Goal: Task Accomplishment & Management: Manage account settings

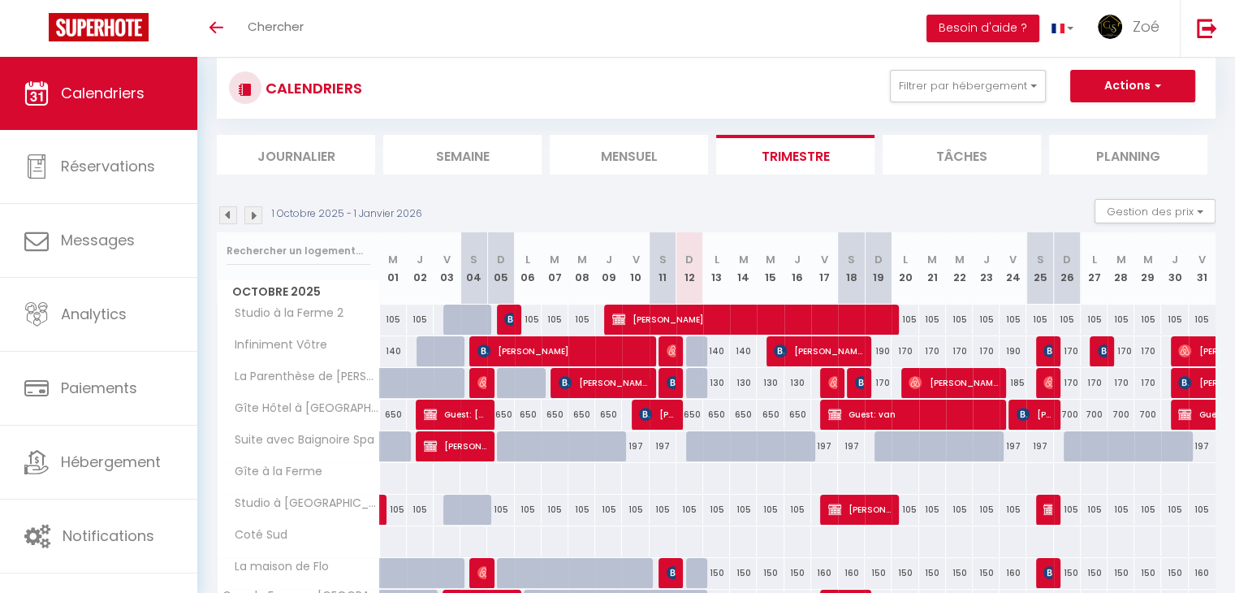
scroll to position [35, 0]
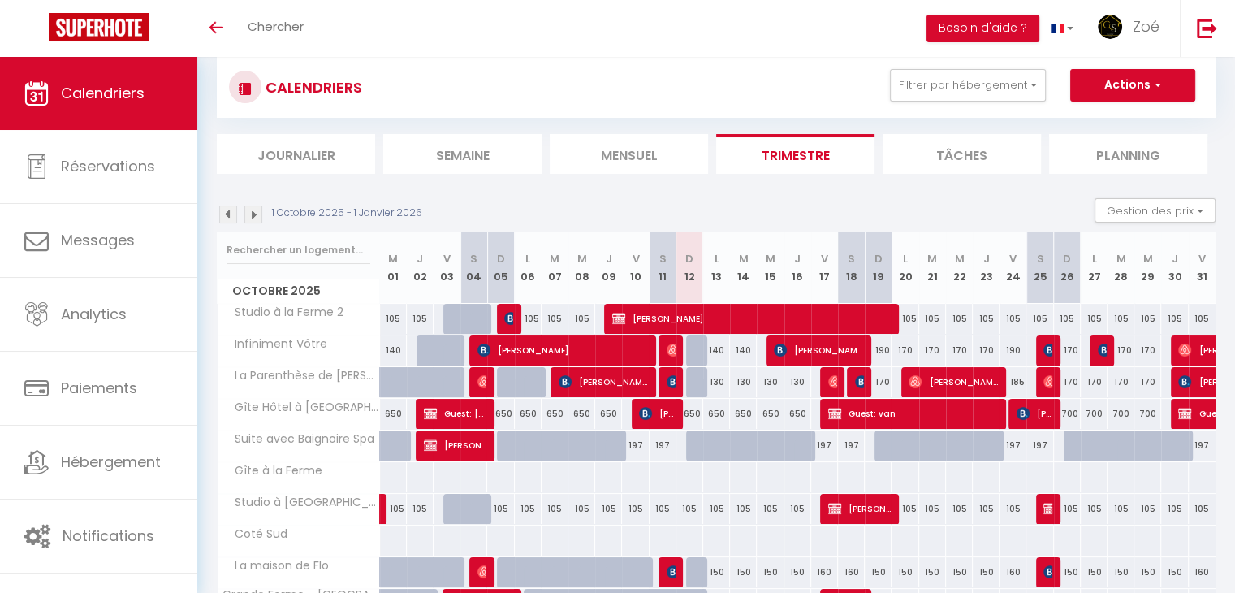
click at [715, 417] on div "650" at bounding box center [716, 414] width 27 height 30
type input "650"
type input "Lun 13 Octobre 2025"
type input "[DATE]"
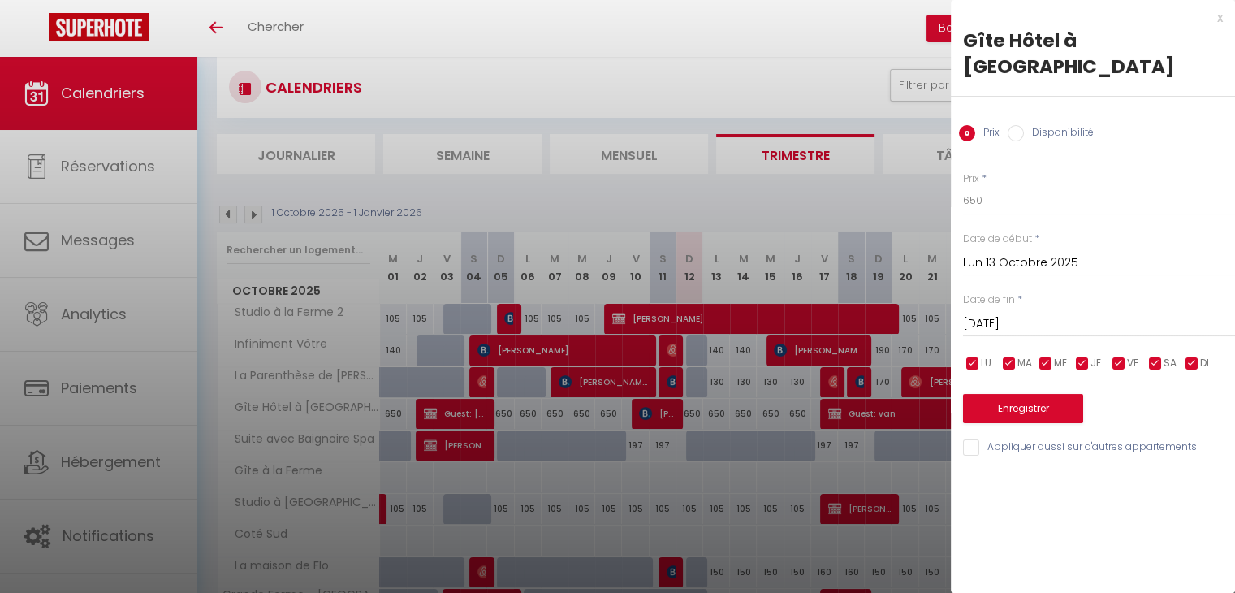
click at [1009, 125] on input "Disponibilité" at bounding box center [1016, 133] width 16 height 16
radio input "true"
radio input "false"
click at [1102, 315] on input "[DATE]" at bounding box center [1099, 325] width 272 height 21
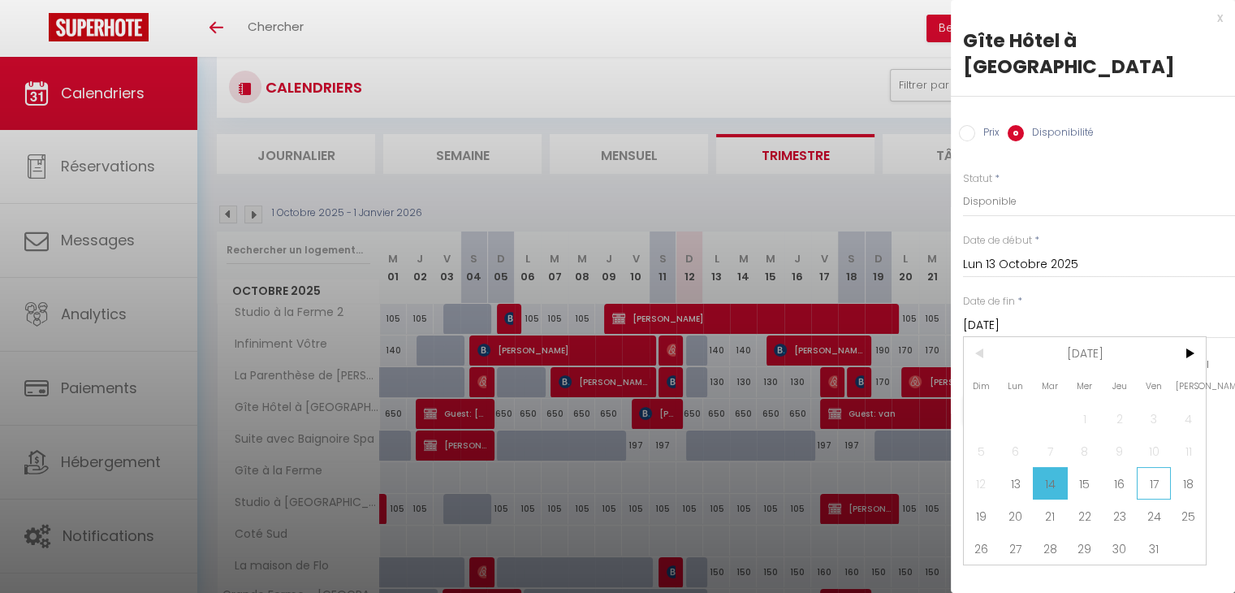
click at [1149, 467] on span "17" at bounding box center [1154, 483] width 35 height 32
type input "Ven 17 Octobre 2025"
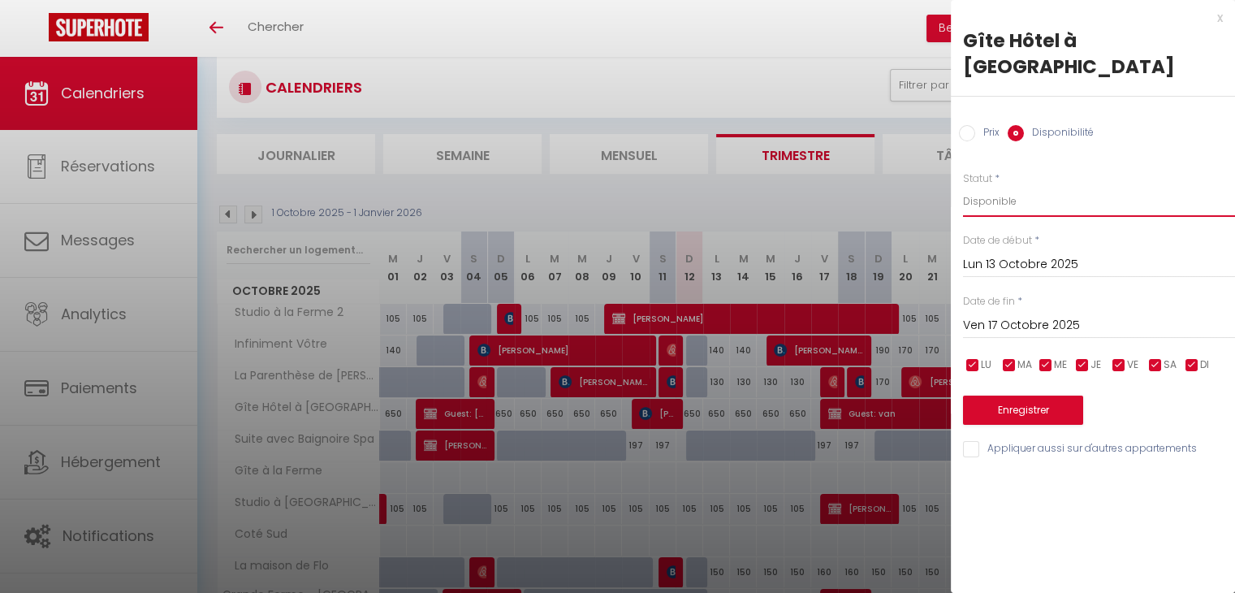
click at [1039, 186] on select "Disponible Indisponible" at bounding box center [1099, 201] width 272 height 31
select select "0"
click at [963, 186] on select "Disponible Indisponible" at bounding box center [1099, 201] width 272 height 31
click at [1054, 186] on select "Disponible Indisponible" at bounding box center [1099, 201] width 272 height 31
click at [963, 186] on select "Disponible Indisponible" at bounding box center [1099, 201] width 272 height 31
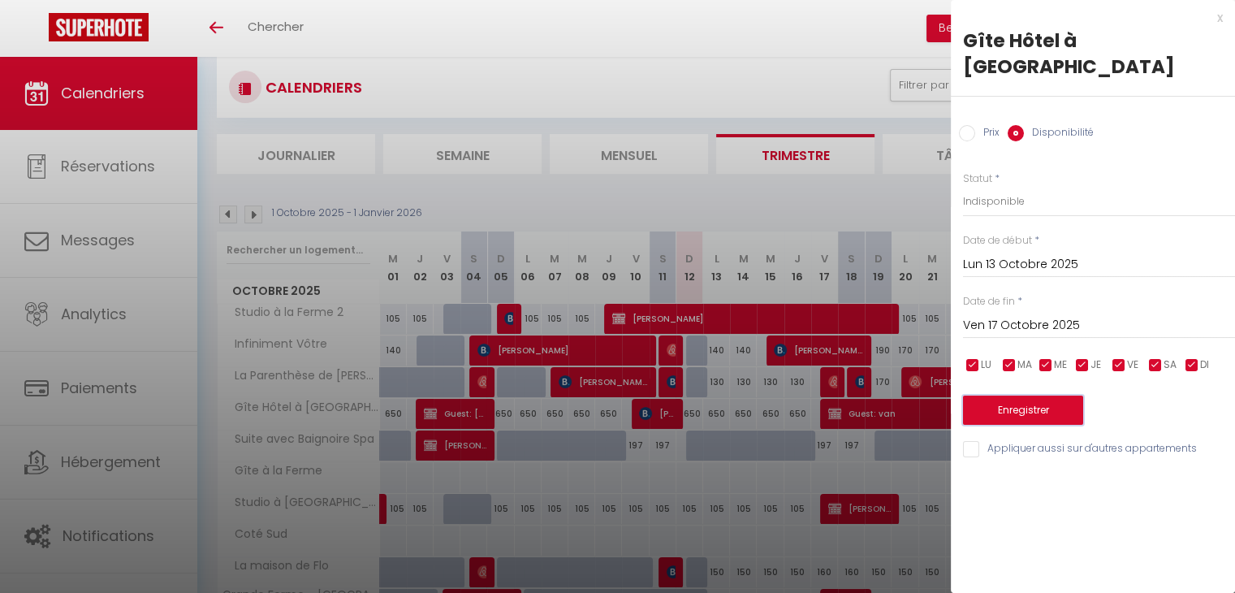
click at [1037, 395] on button "Enregistrer" at bounding box center [1023, 409] width 120 height 29
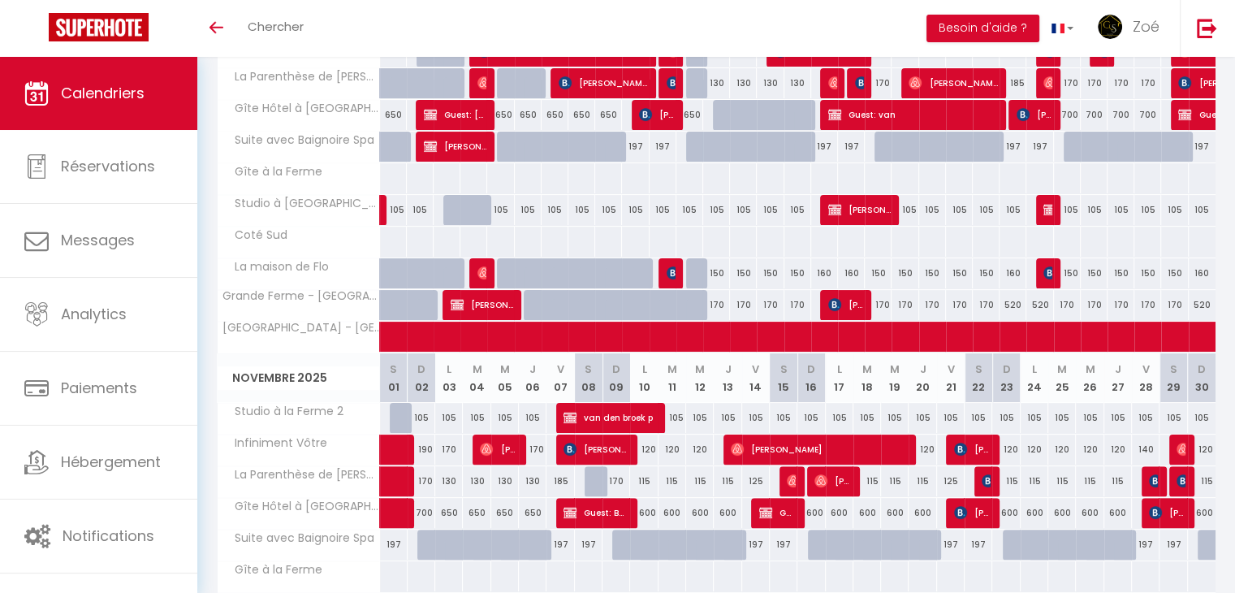
scroll to position [0, 0]
